Goal: Book appointment/travel/reservation

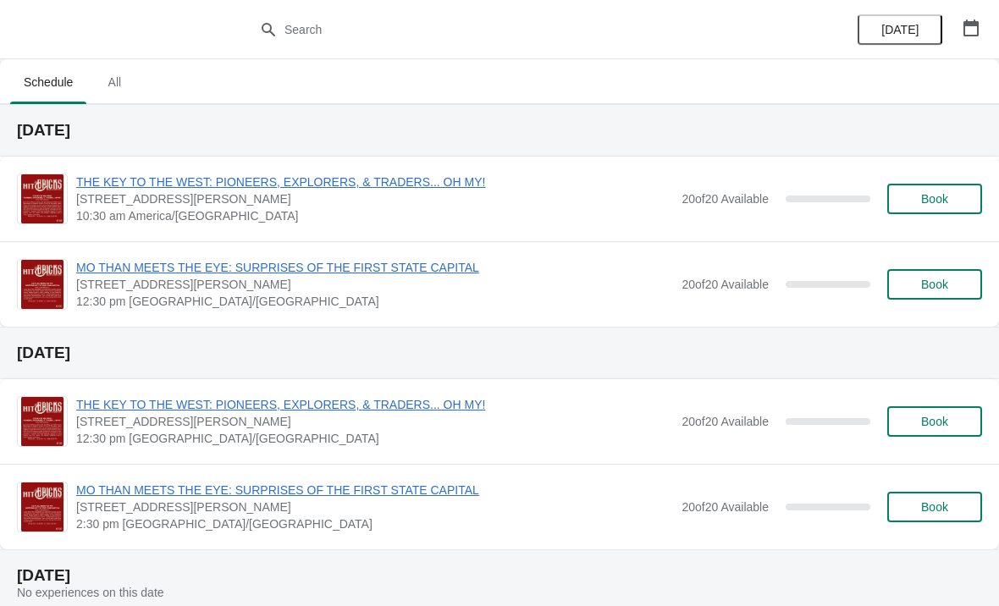
click at [927, 201] on span "Book" at bounding box center [934, 199] width 27 height 14
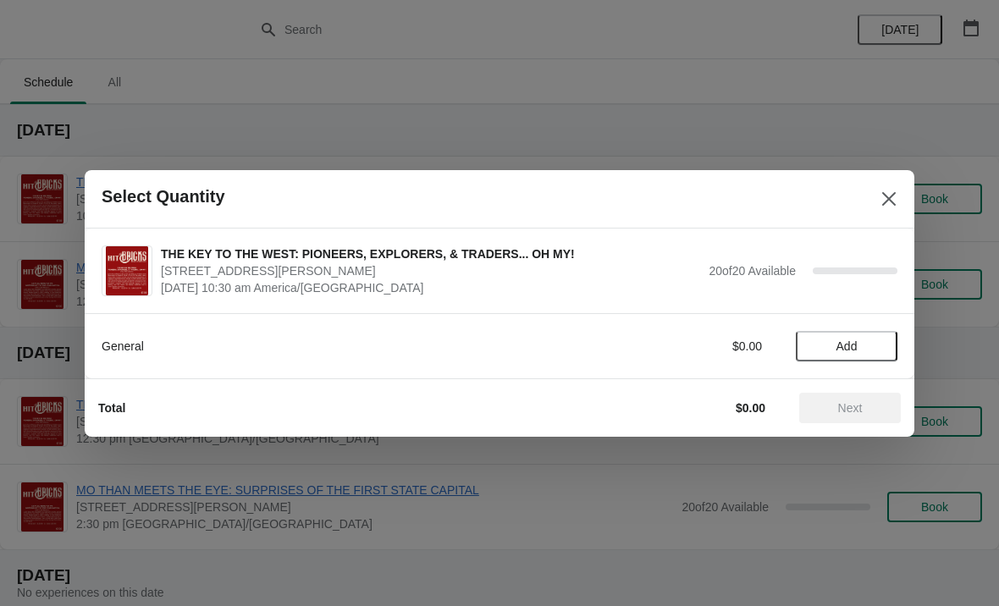
click at [843, 334] on button "Add" at bounding box center [847, 346] width 102 height 30
click at [878, 340] on icon at bounding box center [876, 346] width 18 height 18
click at [850, 397] on button "Next" at bounding box center [850, 408] width 102 height 30
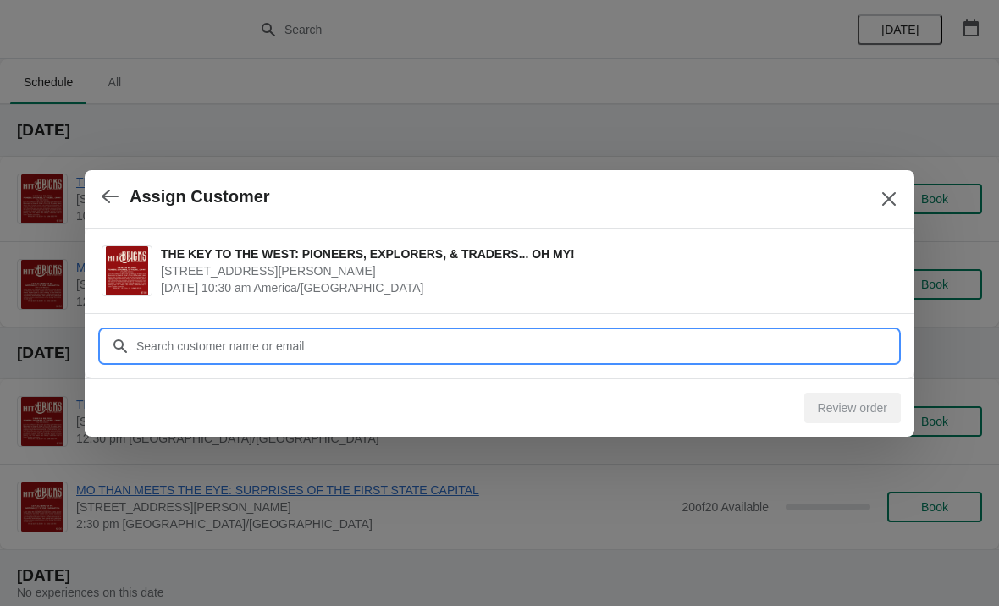
click at [299, 341] on input "Customer" at bounding box center [516, 346] width 762 height 30
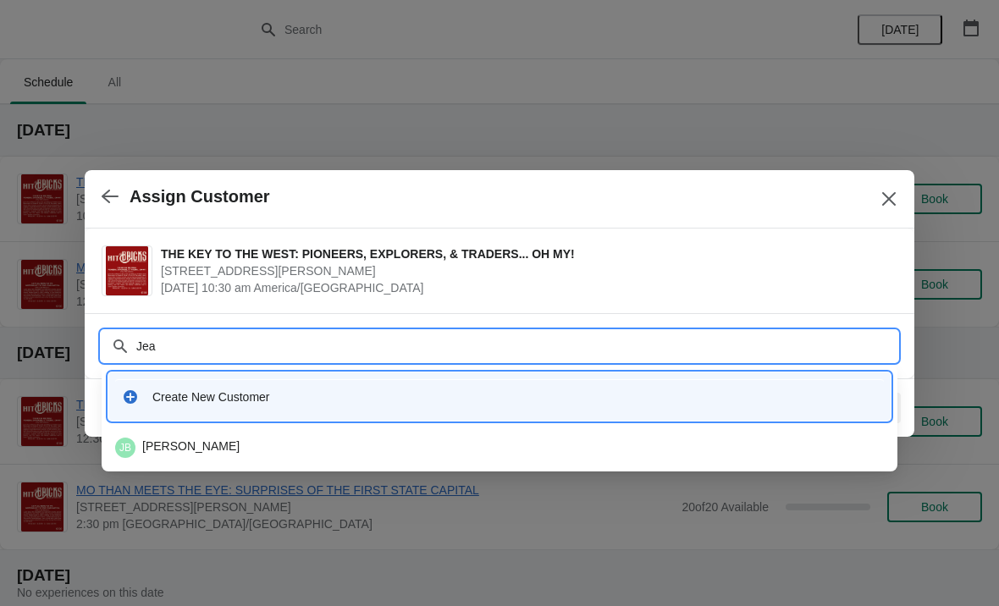
type input "[PERSON_NAME]"
click at [342, 401] on div "Create New Customer" at bounding box center [514, 397] width 725 height 17
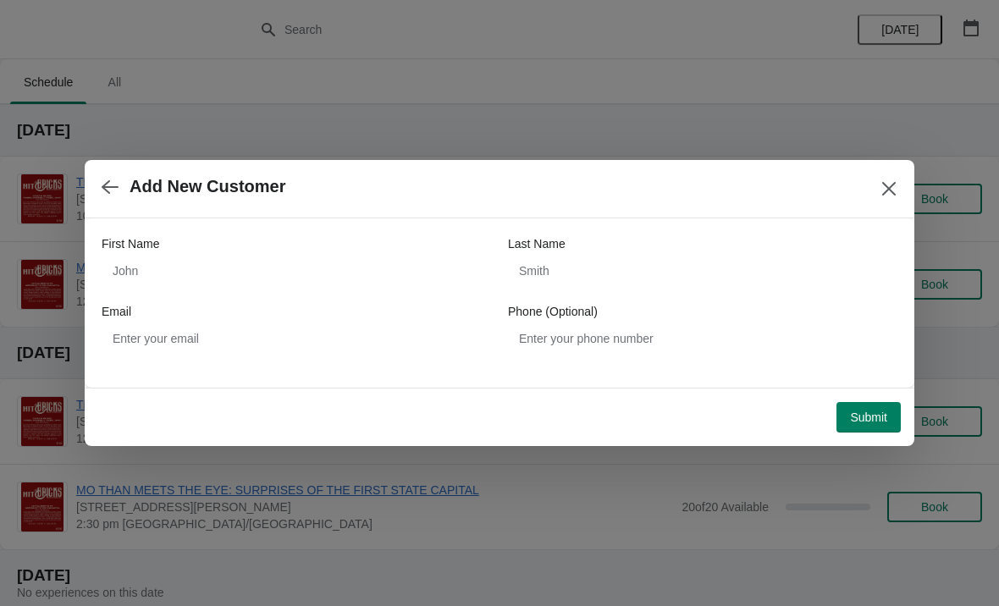
click at [876, 411] on span "Submit" at bounding box center [868, 418] width 37 height 14
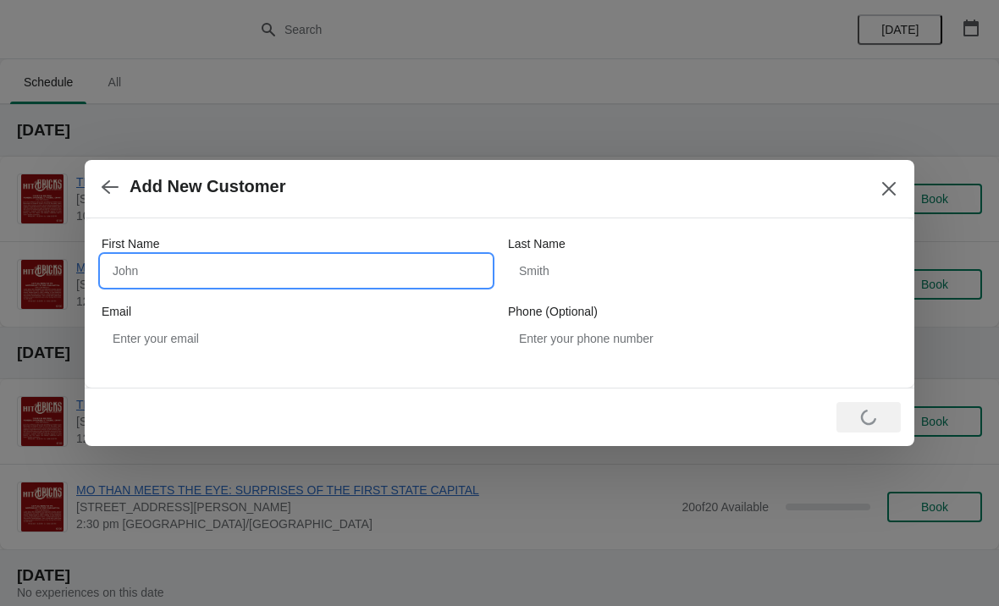
click at [351, 265] on input "First Name" at bounding box center [297, 271] width 390 height 30
type input "[PERSON_NAME]"
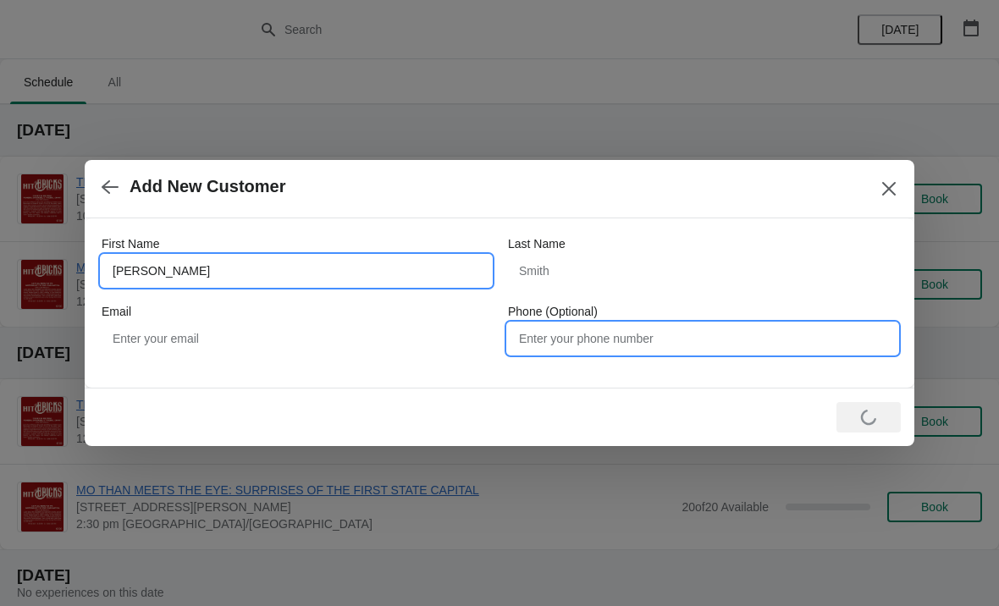
click at [668, 323] on input "Phone (Optional)" at bounding box center [703, 338] width 390 height 30
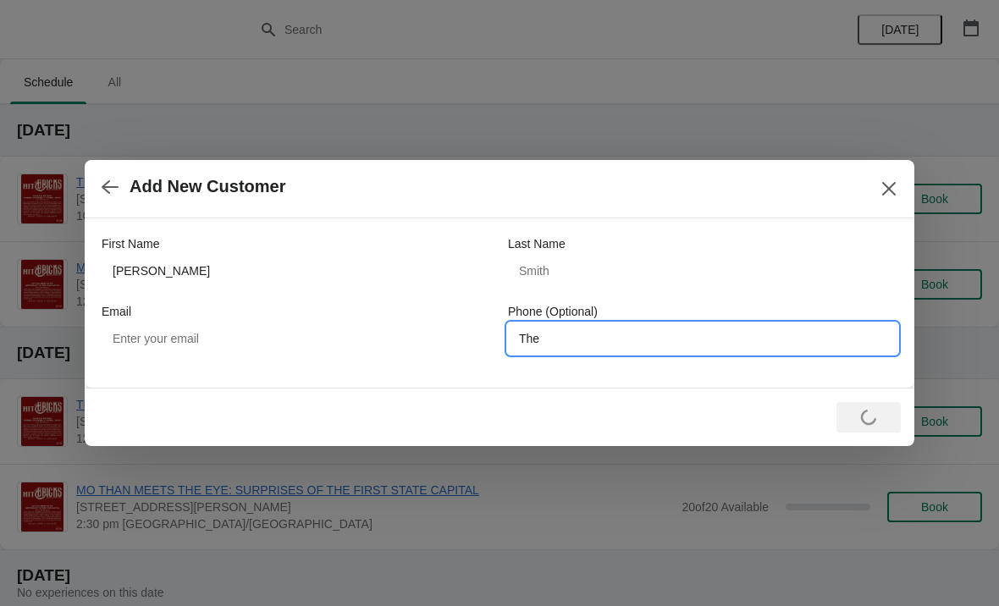
click at [625, 338] on input "The" at bounding box center [703, 338] width 390 height 30
type input "The"
click at [891, 189] on icon "Close" at bounding box center [889, 188] width 17 height 17
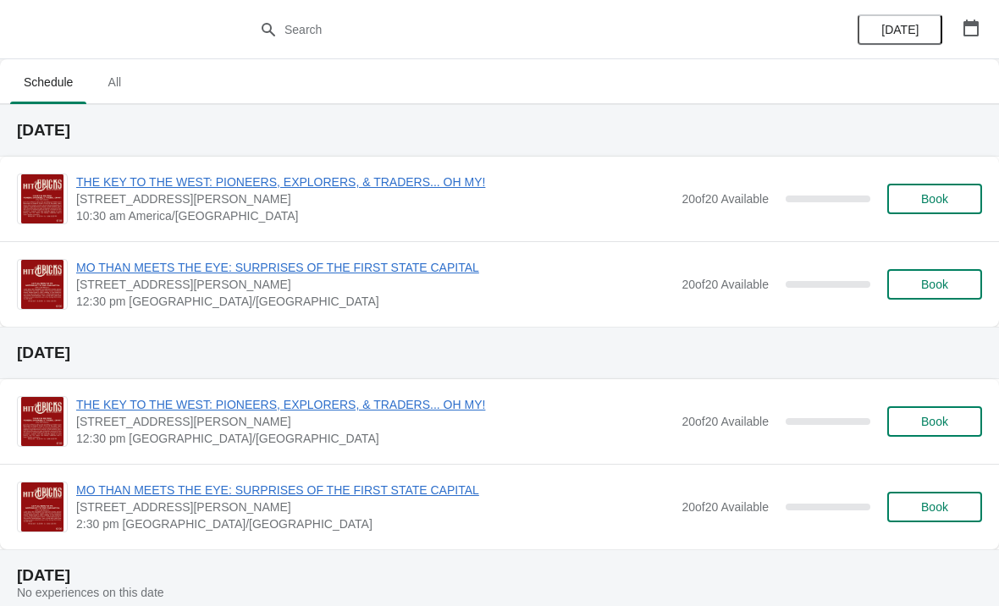
click at [925, 189] on button "Book" at bounding box center [934, 199] width 95 height 30
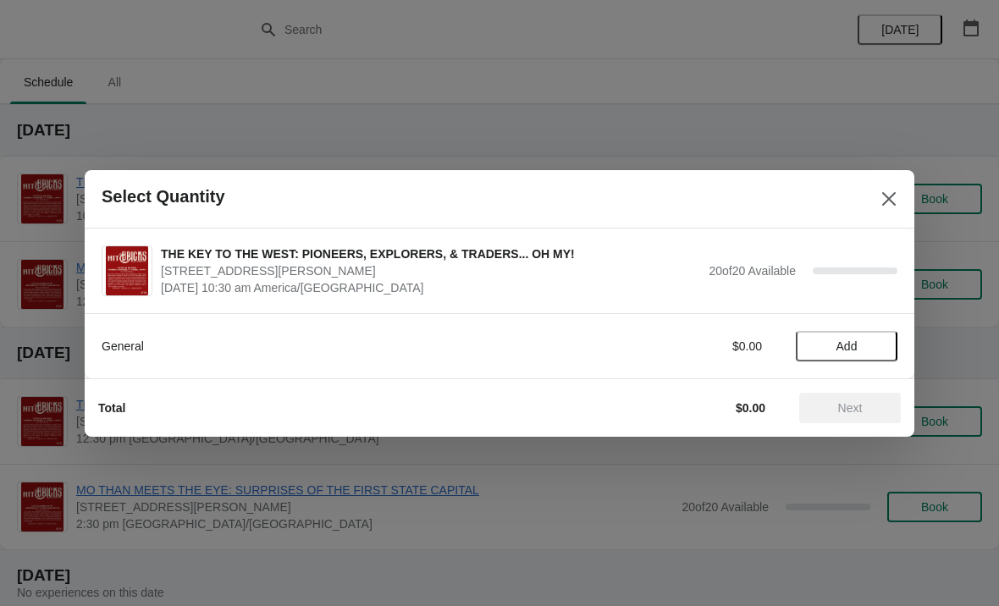
click at [842, 340] on span "Add" at bounding box center [847, 347] width 21 height 14
click at [856, 342] on div "1" at bounding box center [847, 346] width 102 height 18
click at [872, 345] on icon at bounding box center [876, 346] width 18 height 18
click at [853, 404] on span "Next" at bounding box center [850, 408] width 25 height 14
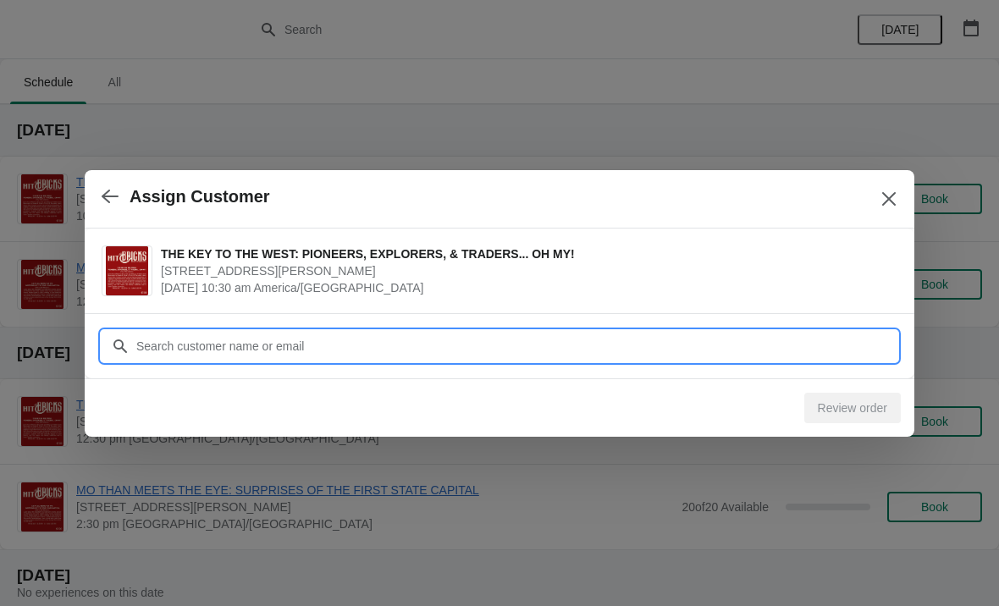
click at [348, 344] on input "Customer" at bounding box center [516, 346] width 762 height 30
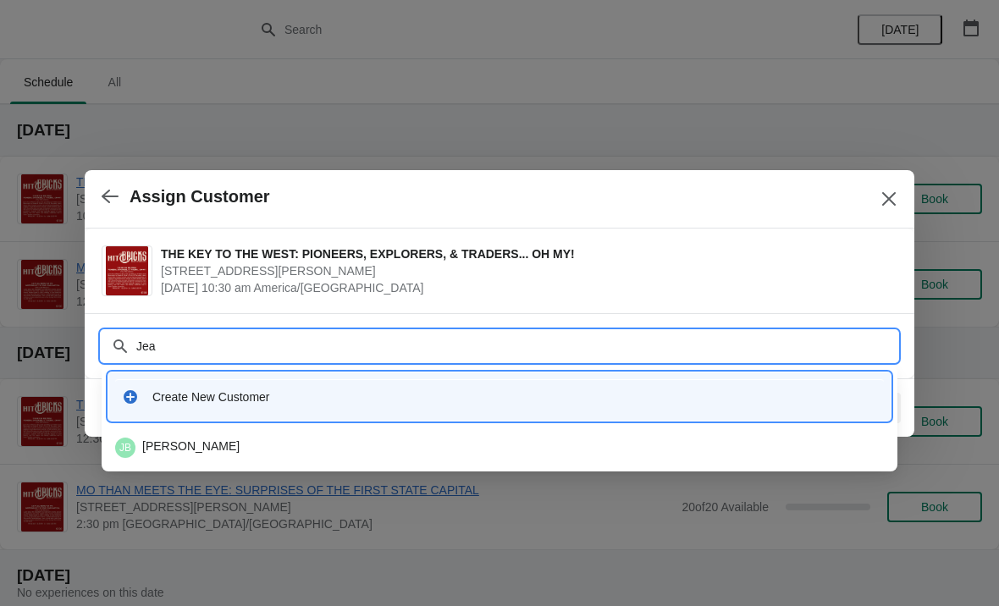
type input "[PERSON_NAME]"
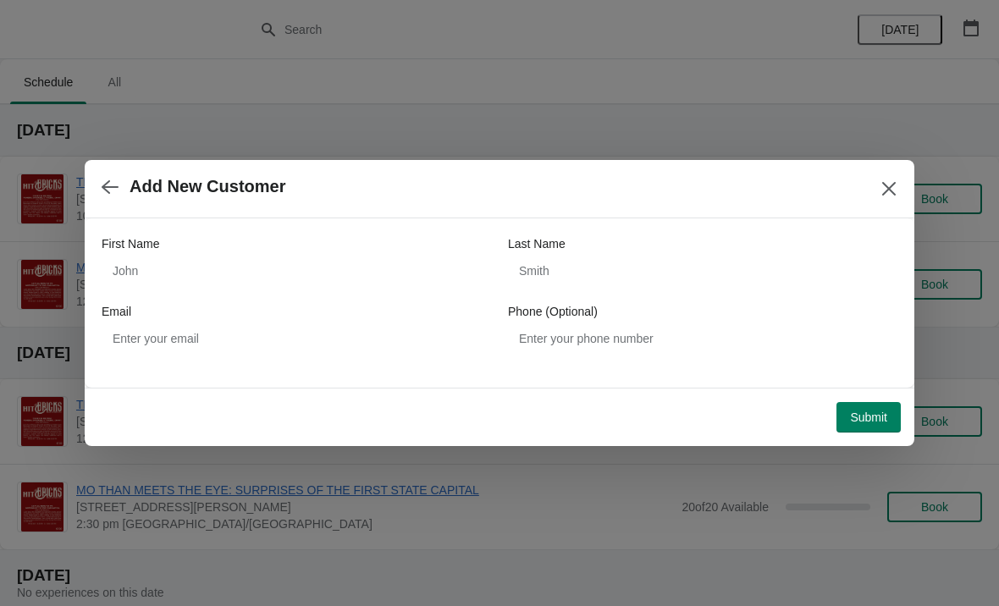
click at [871, 417] on span "Submit" at bounding box center [868, 418] width 37 height 14
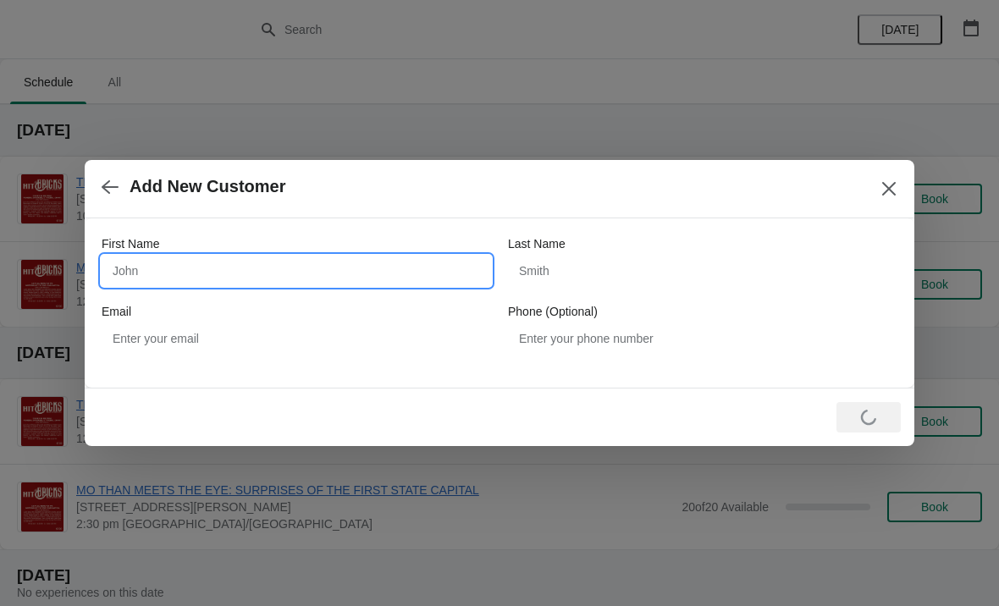
click at [273, 277] on input "First Name" at bounding box center [297, 271] width 390 height 30
type input "[PERSON_NAME]"
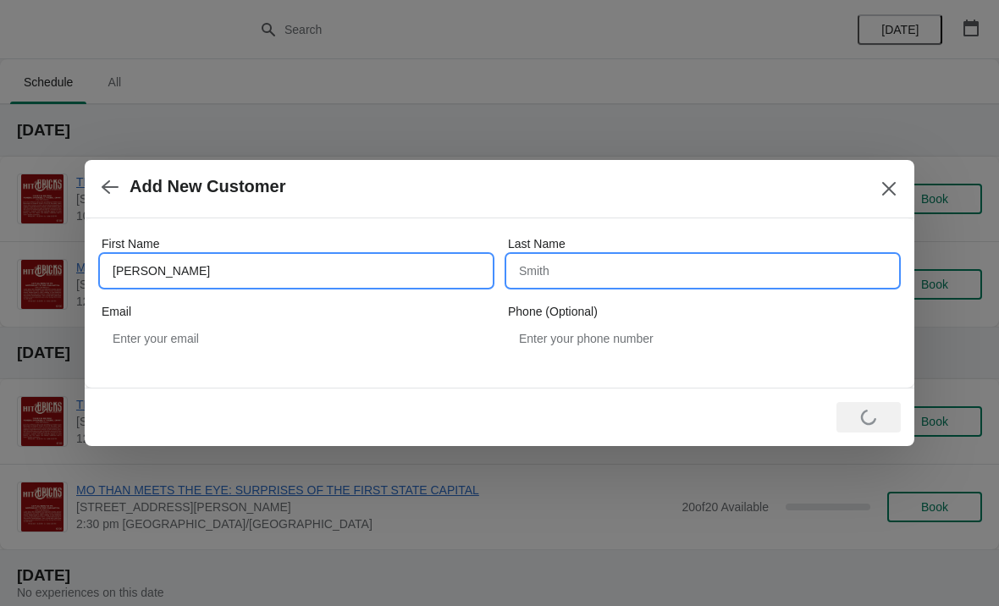
click at [568, 270] on input "Last Name" at bounding box center [703, 271] width 390 height 30
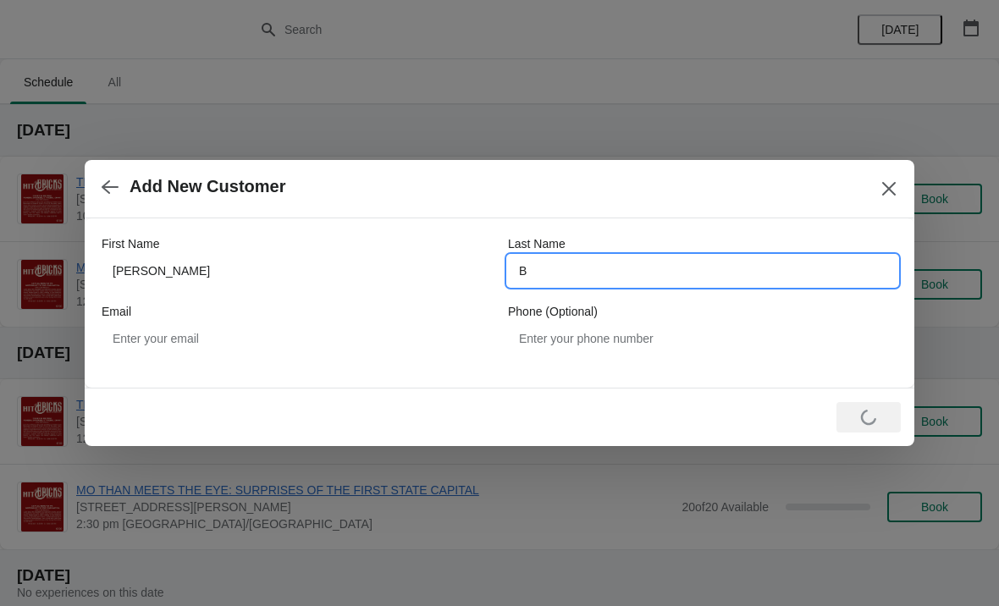
type input "B"
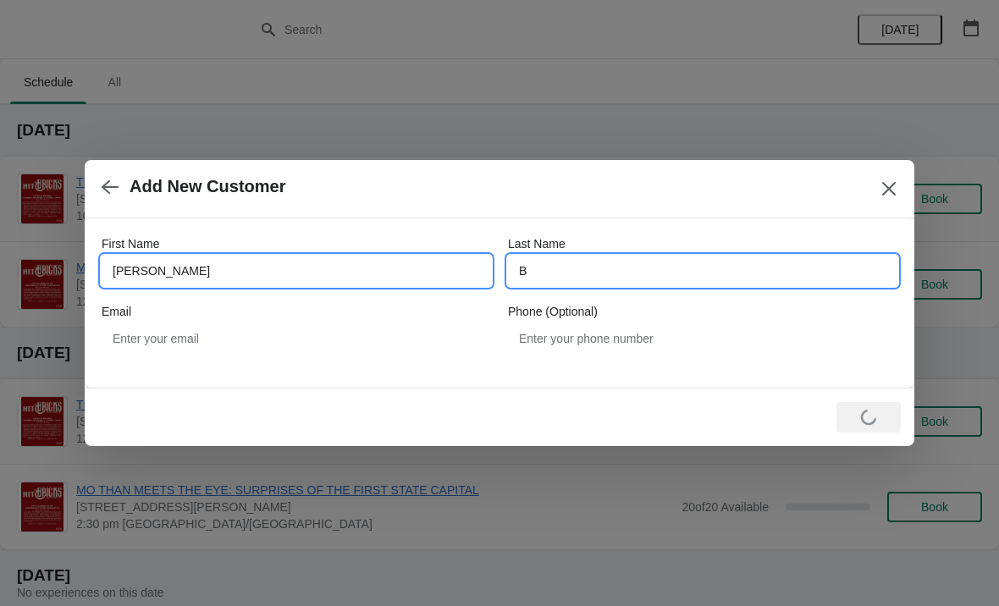
click at [177, 274] on input "[PERSON_NAME]" at bounding box center [297, 271] width 390 height 30
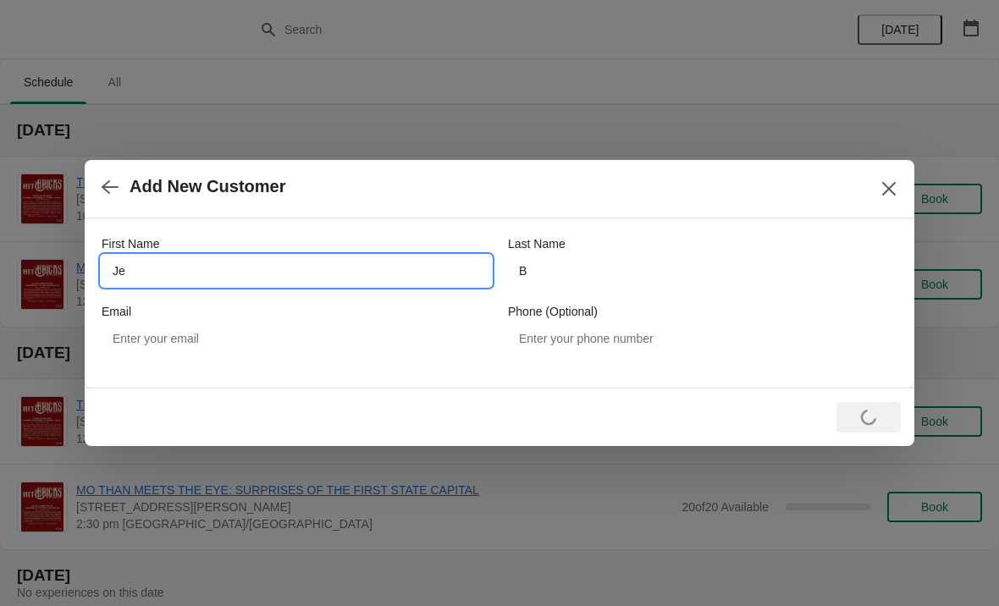
type input "J"
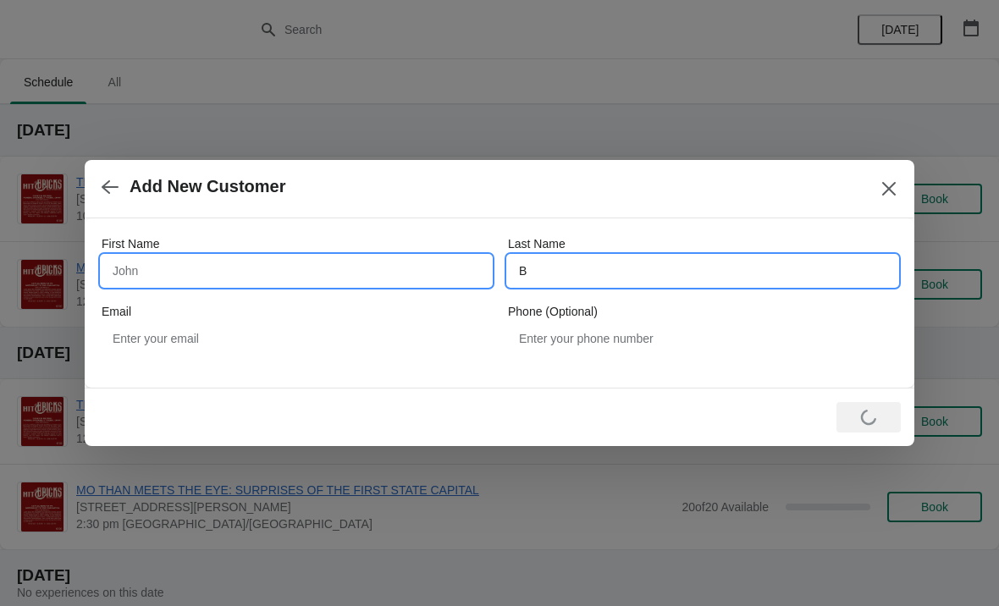
click at [557, 261] on input "B" at bounding box center [703, 271] width 390 height 30
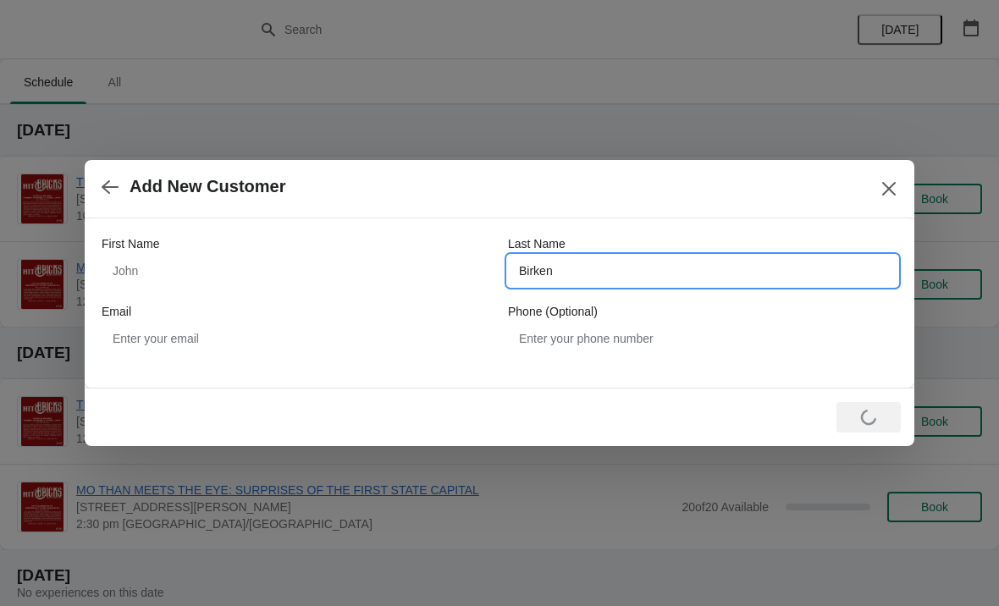
type input "Birken"
click at [887, 191] on icon "Close" at bounding box center [889, 189] width 14 height 14
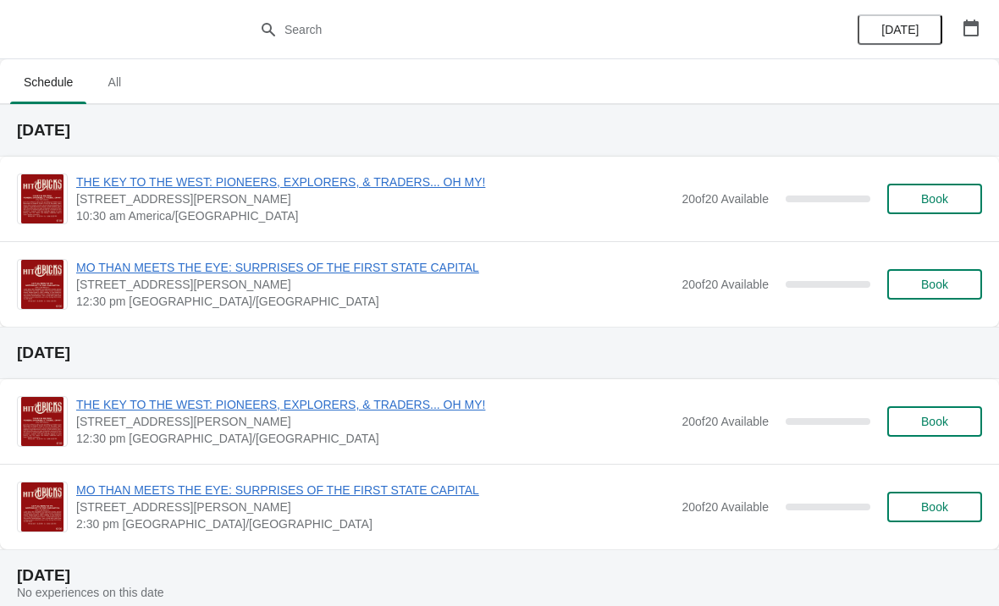
click at [933, 197] on span "Book" at bounding box center [934, 199] width 27 height 14
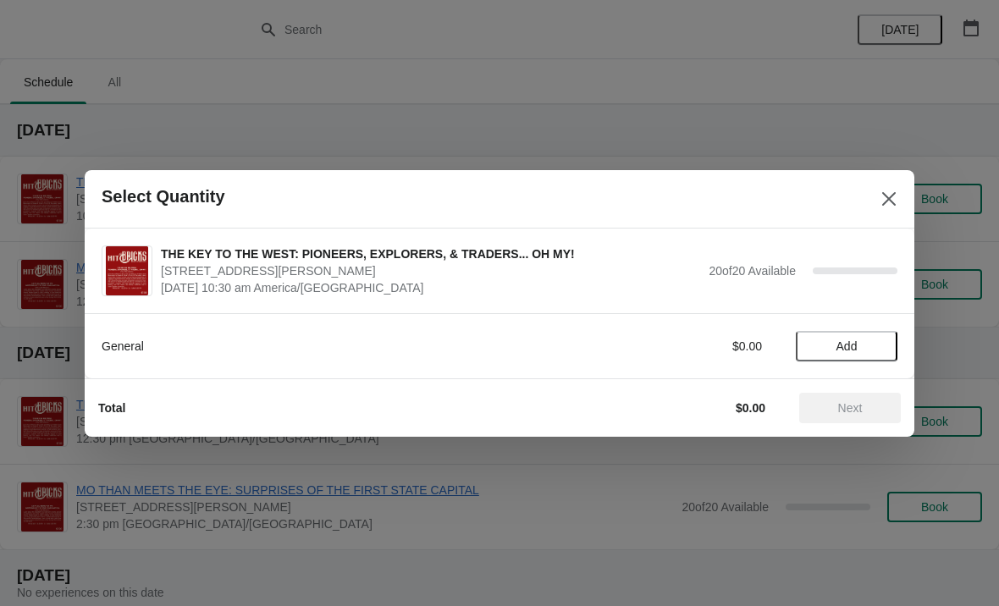
click at [863, 336] on button "Add" at bounding box center [847, 346] width 102 height 30
click at [856, 347] on div "1" at bounding box center [847, 346] width 102 height 18
click at [892, 342] on div "1" at bounding box center [847, 346] width 102 height 18
click at [877, 345] on icon at bounding box center [876, 346] width 6 height 6
click at [844, 403] on span "Next" at bounding box center [850, 408] width 25 height 14
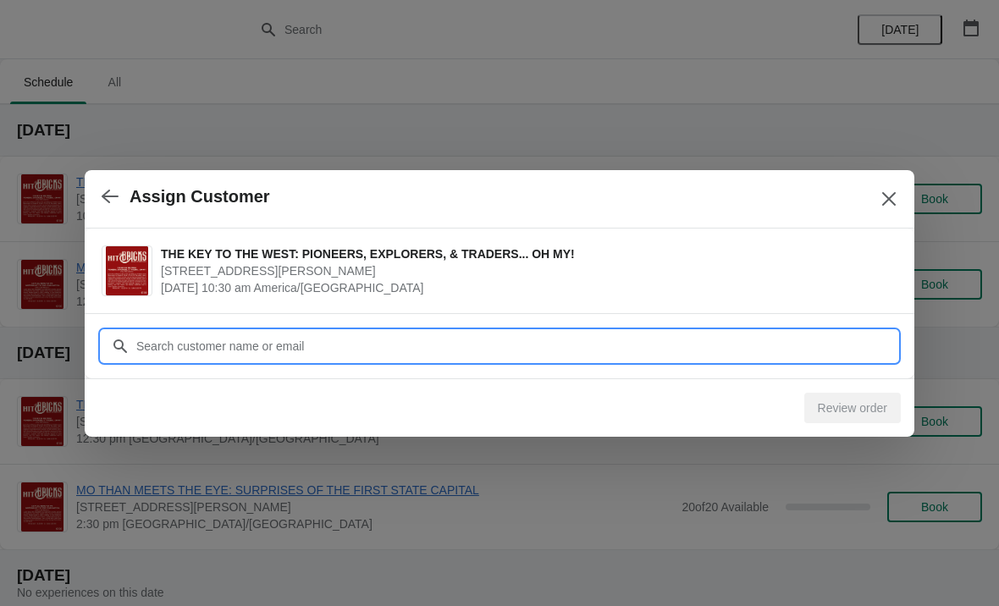
click at [352, 340] on input "Customer" at bounding box center [516, 346] width 762 height 30
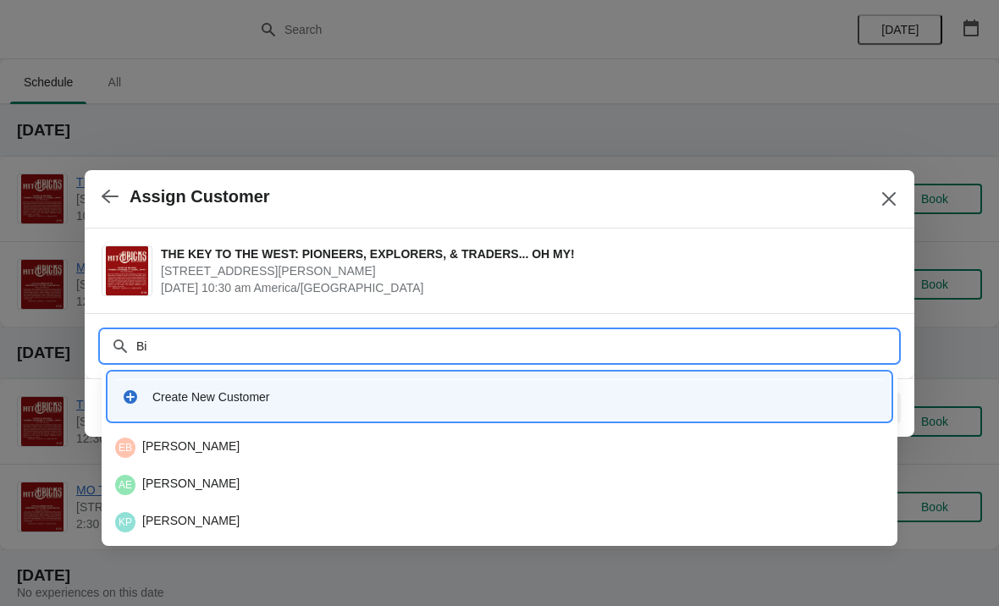
type input "Bir"
